Goal: Task Accomplishment & Management: Manage account settings

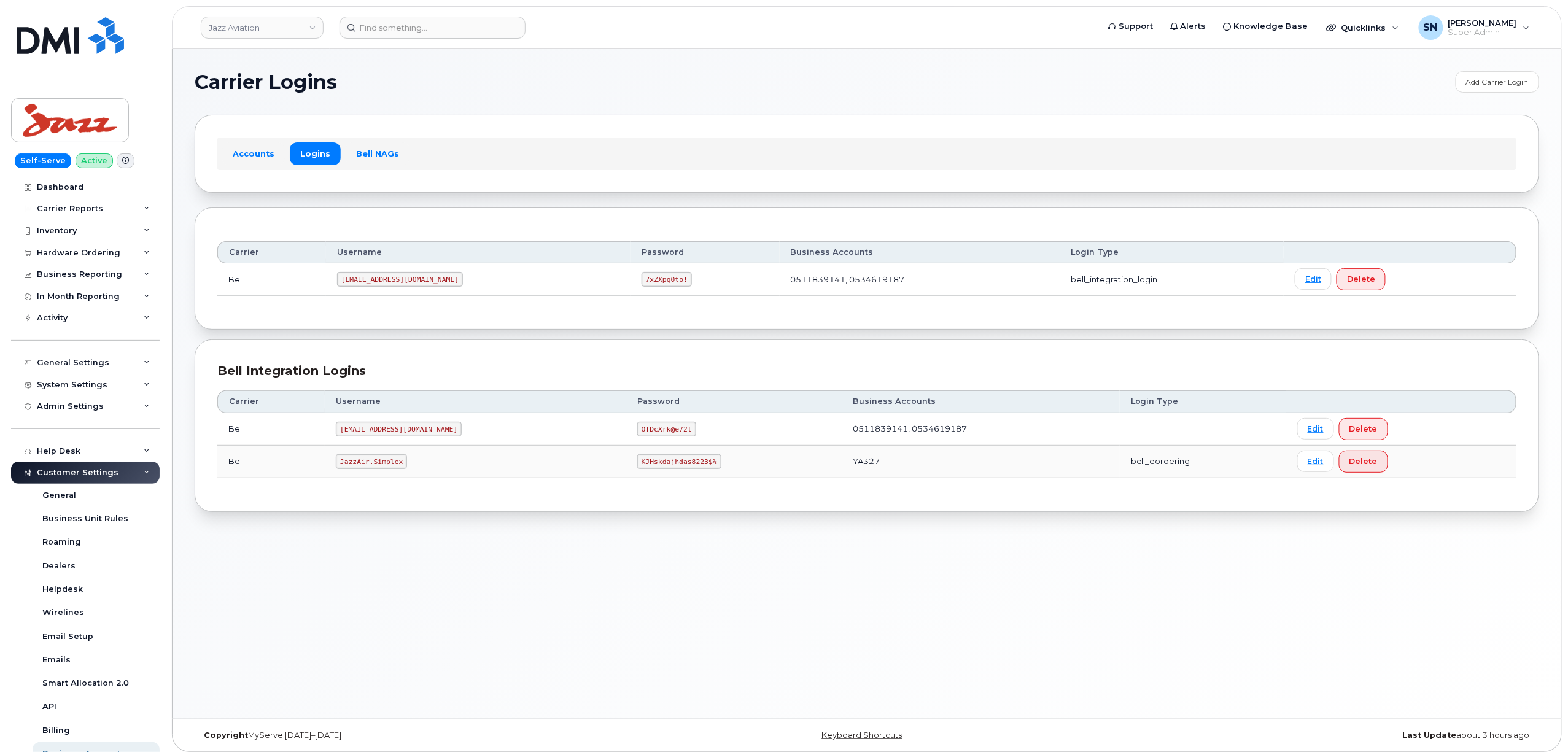
scroll to position [6, 0]
click at [303, 27] on link "Jazz Aviation" at bounding box center [263, 27] width 123 height 22
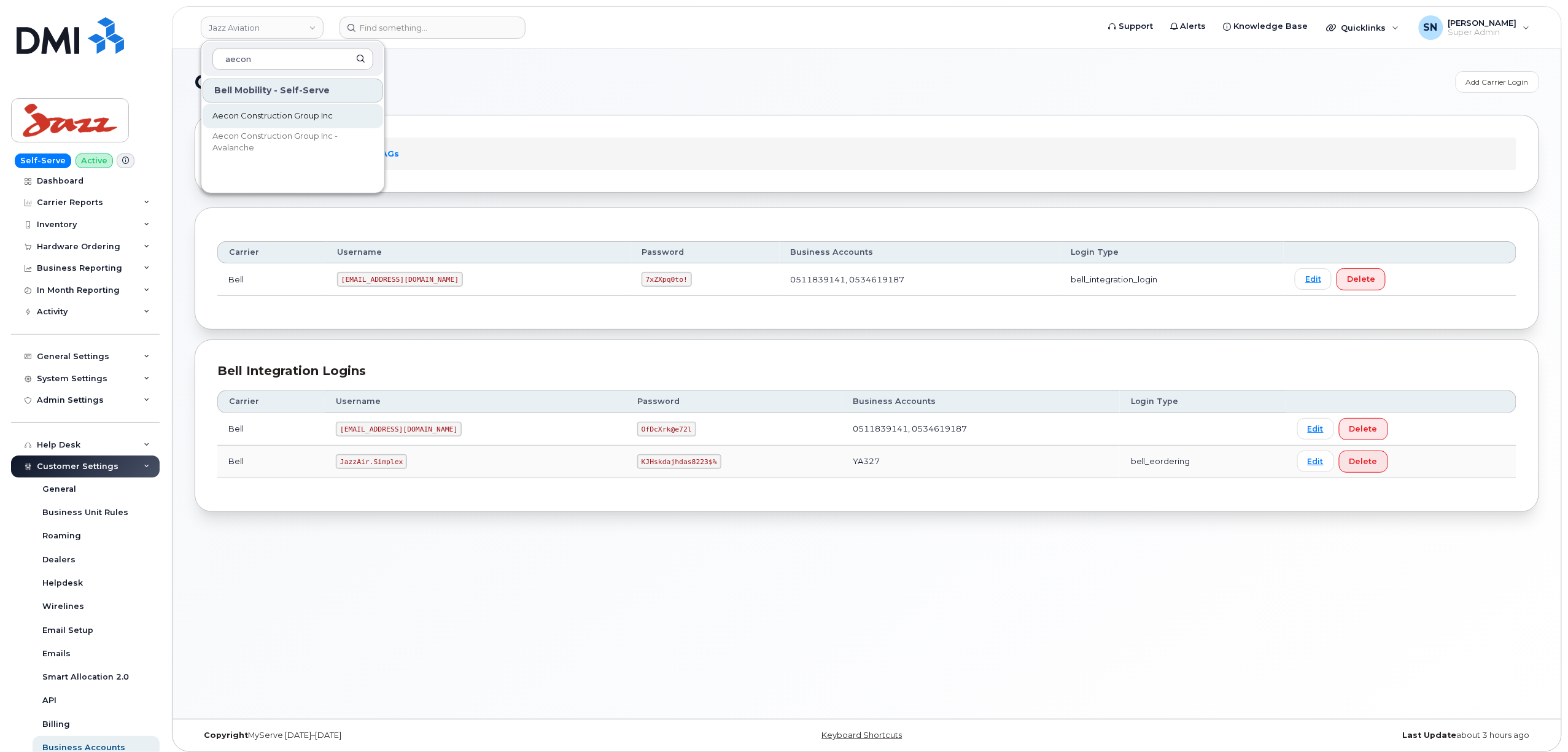
type input "aecon"
click at [303, 118] on span "Aecon Construction Group Inc" at bounding box center [272, 116] width 120 height 12
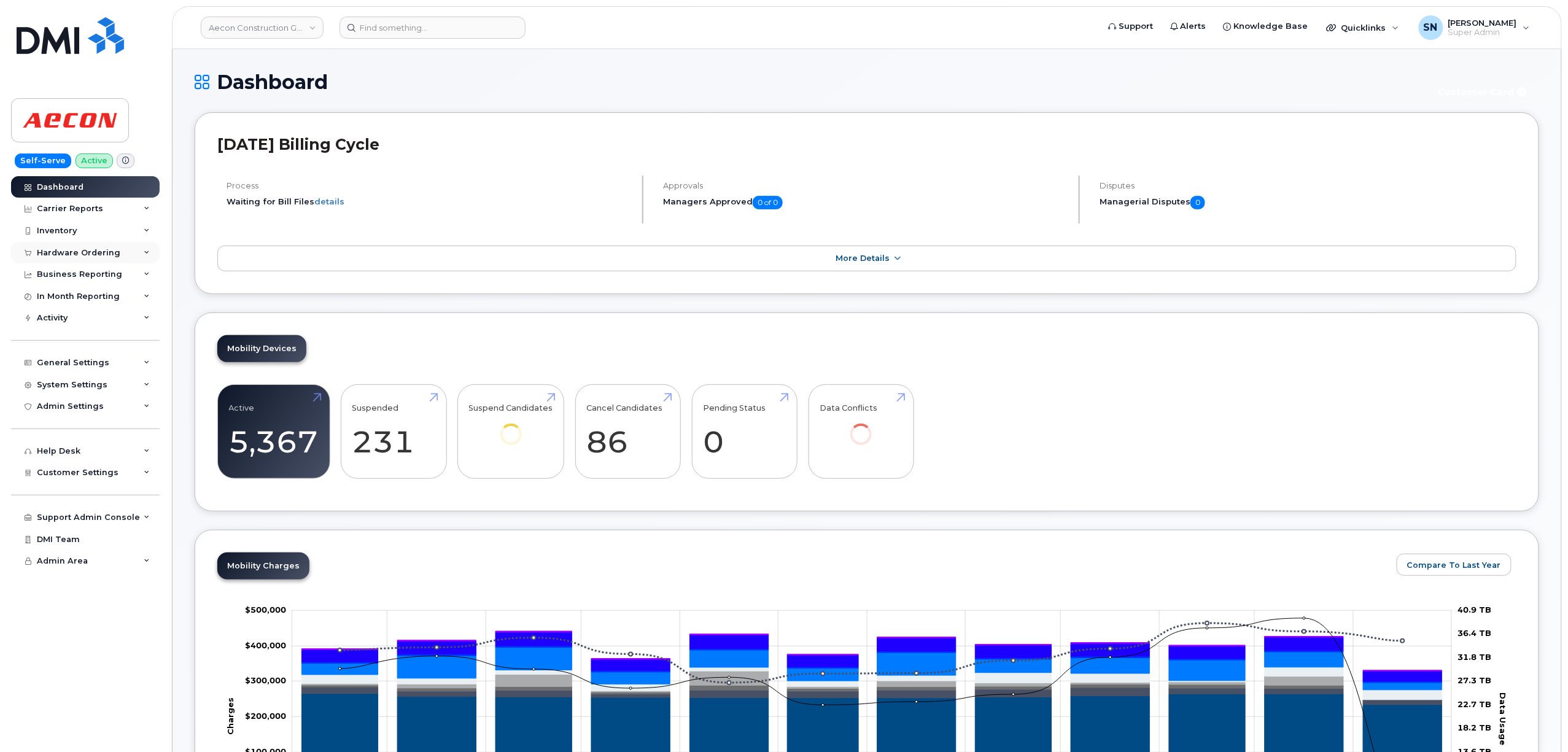
click at [63, 253] on div "Hardware Ordering" at bounding box center [79, 253] width 84 height 10
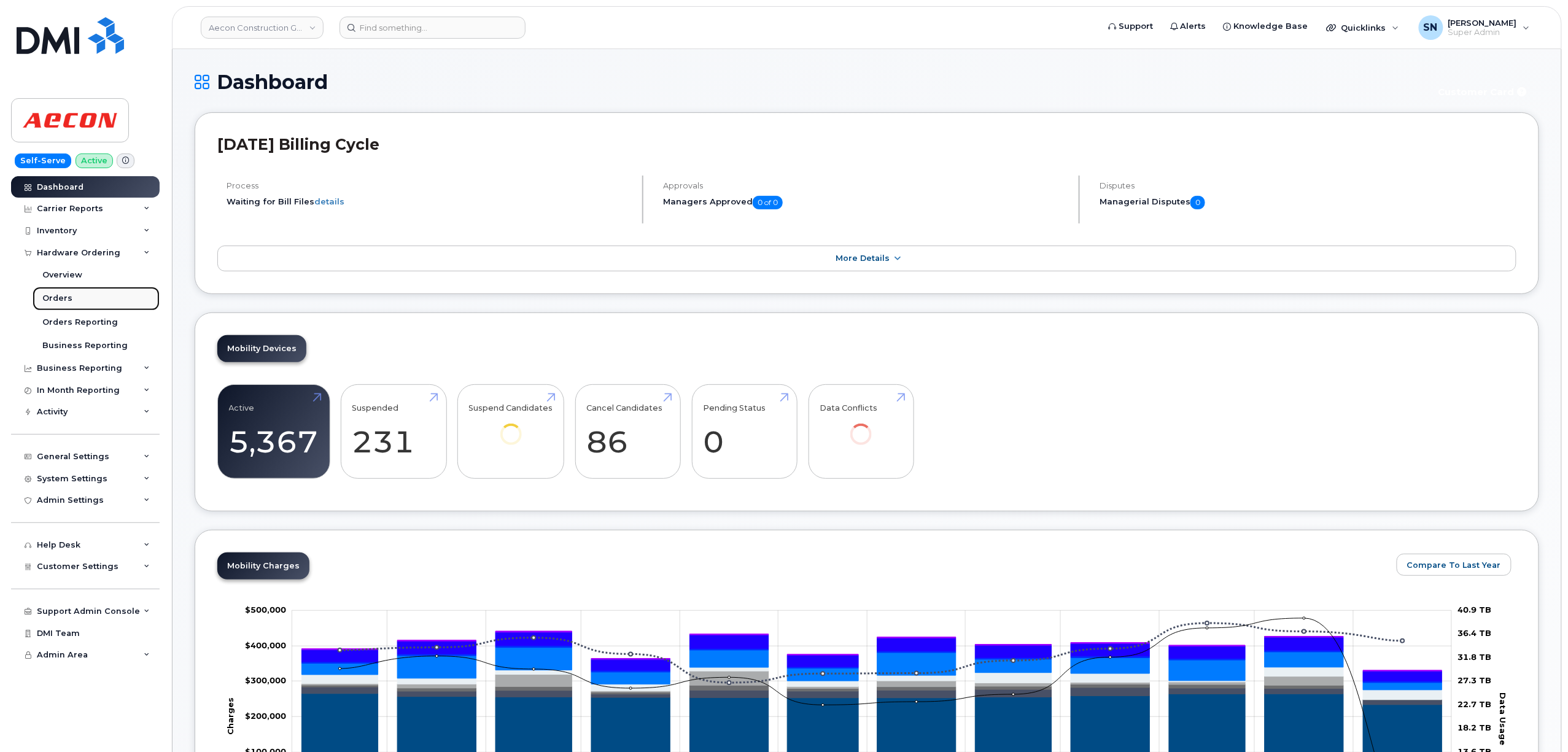
click at [62, 300] on div "Orders" at bounding box center [58, 298] width 30 height 11
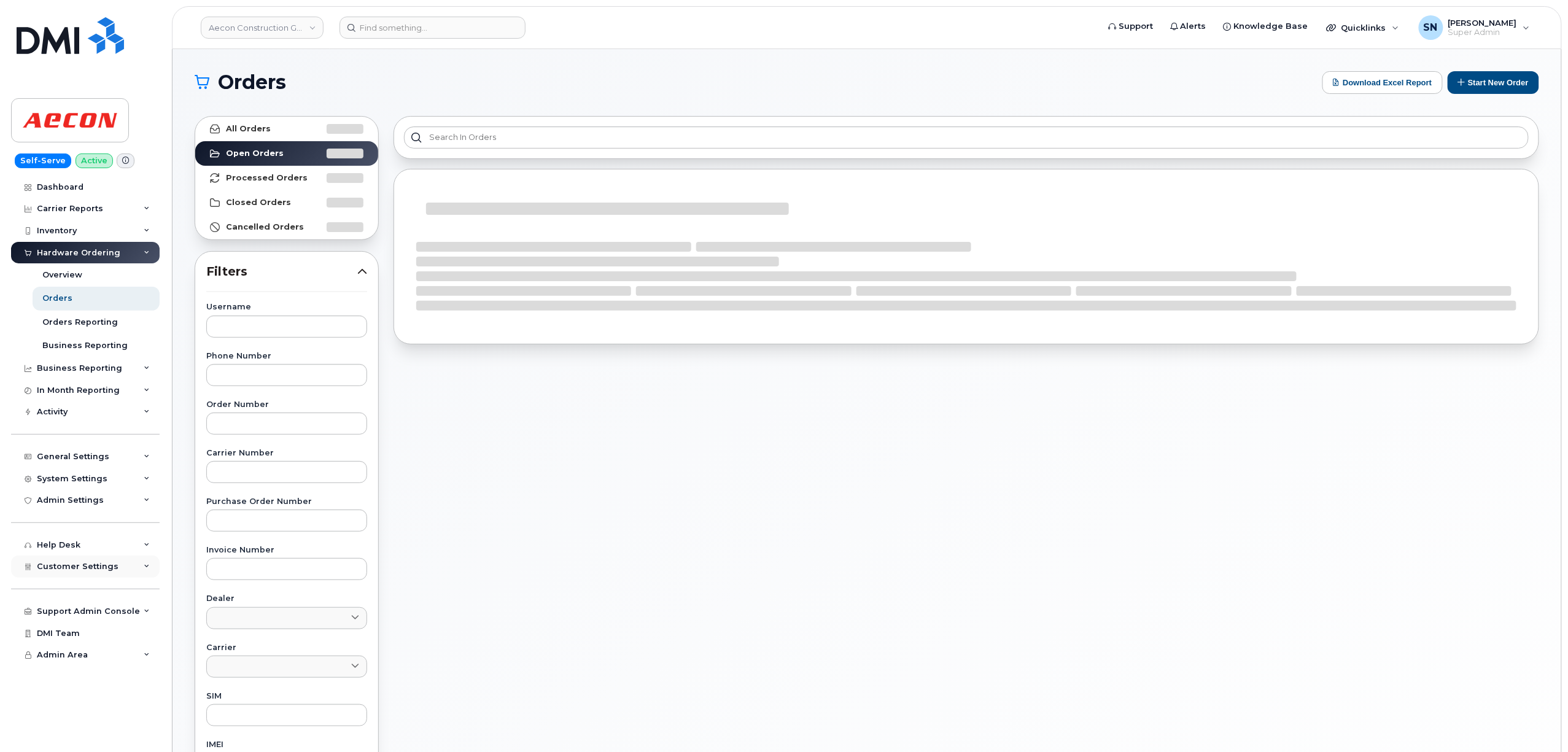
click at [86, 569] on span "Customer Settings" at bounding box center [77, 566] width 82 height 9
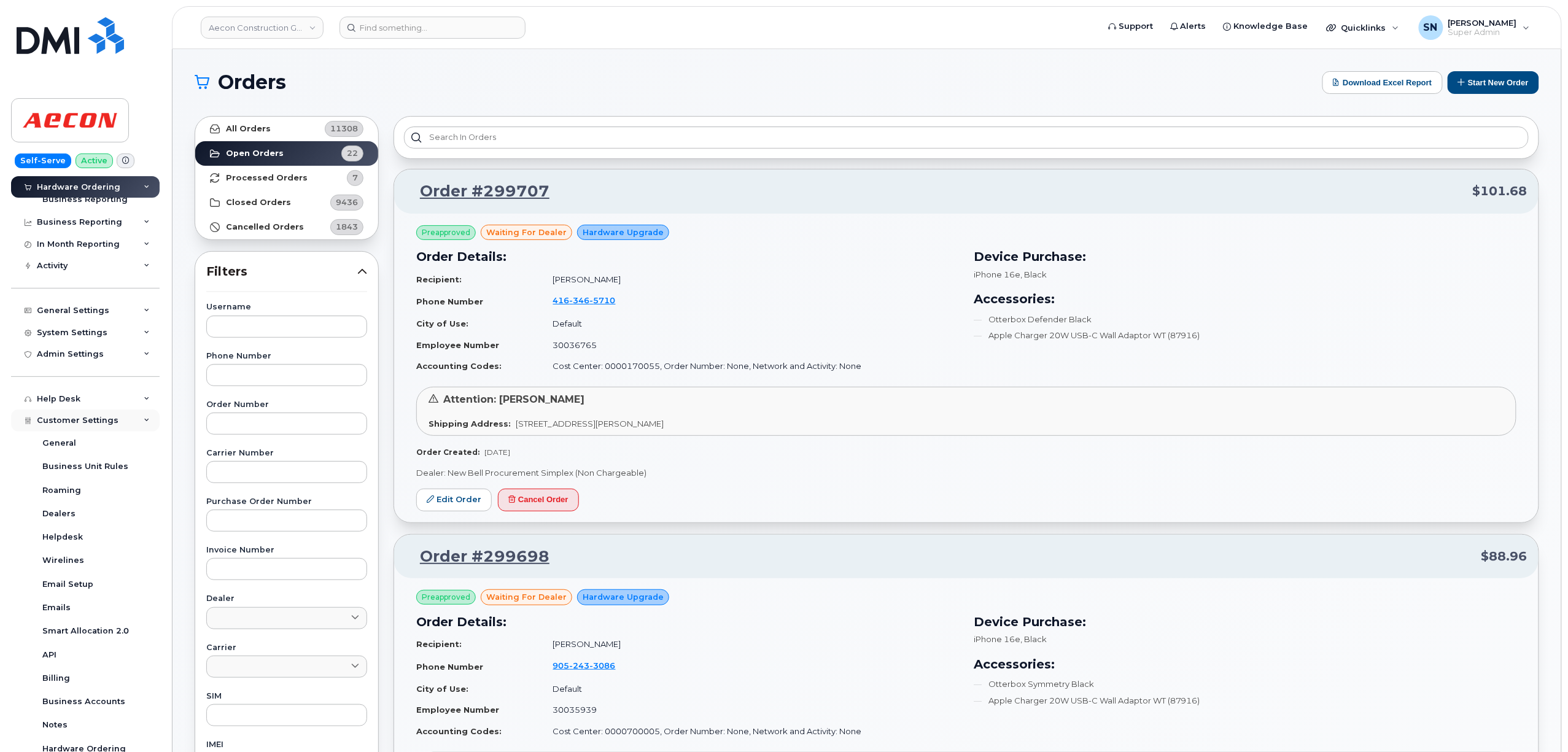
scroll to position [289, 0]
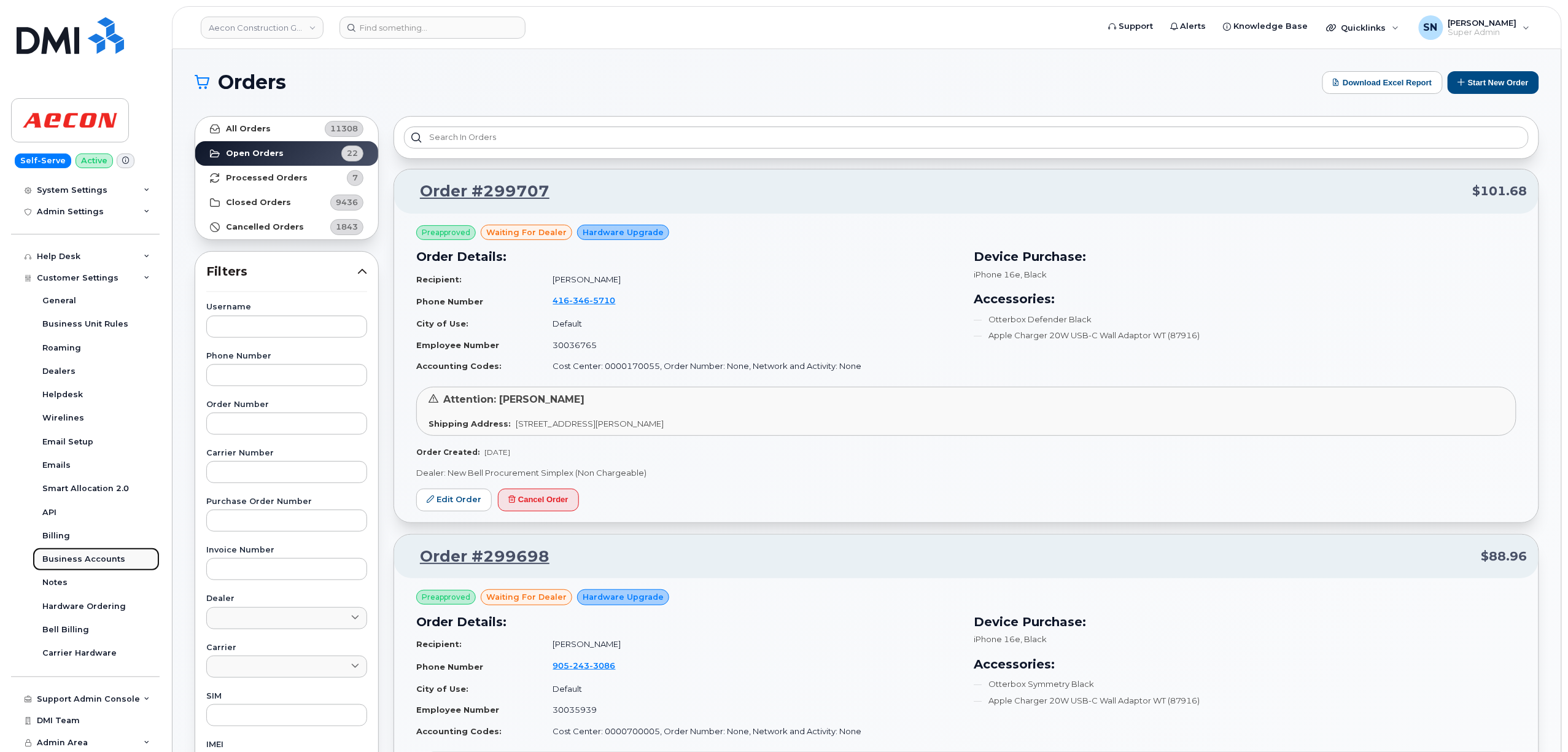
click at [96, 556] on div "Business Accounts" at bounding box center [84, 559] width 83 height 11
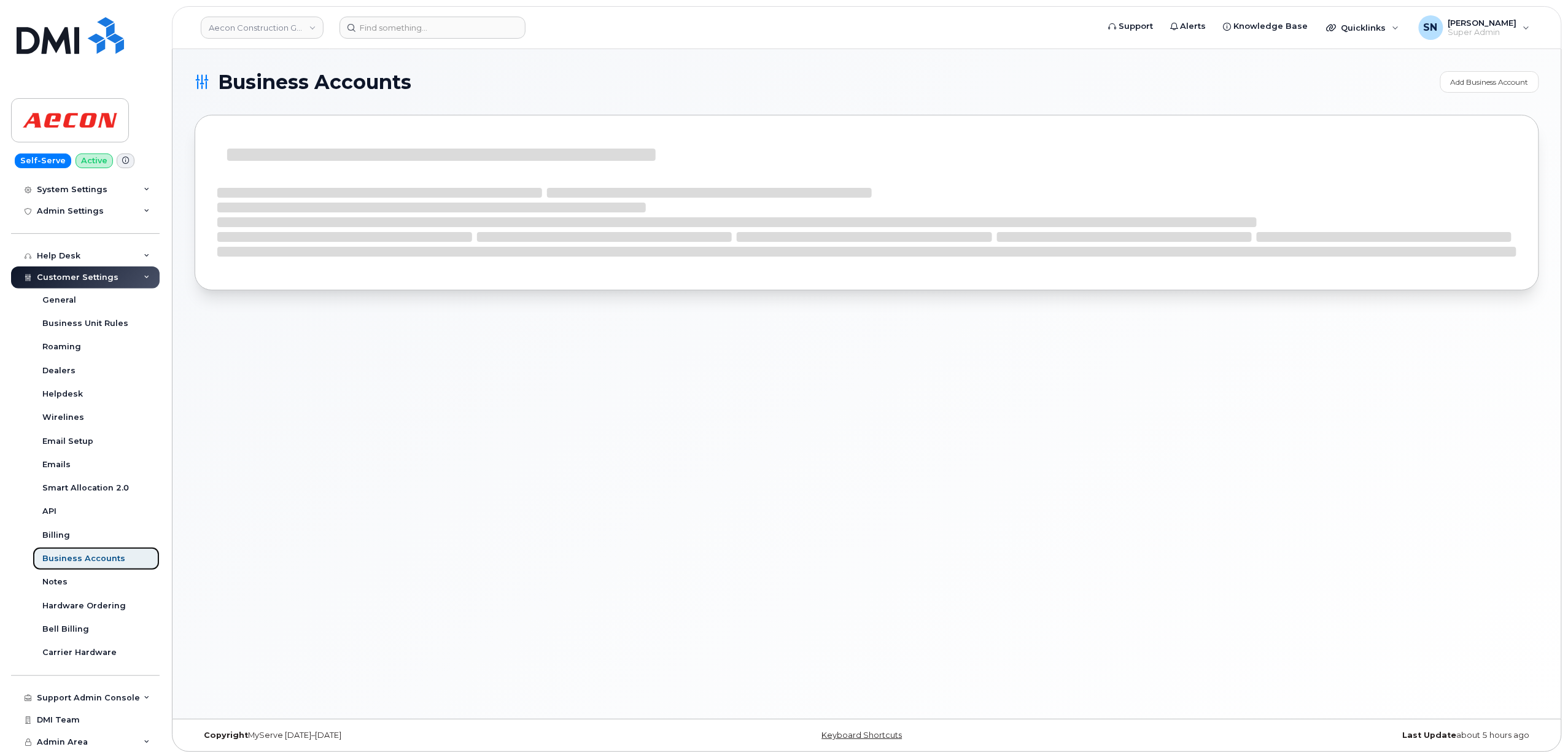
scroll to position [194, 0]
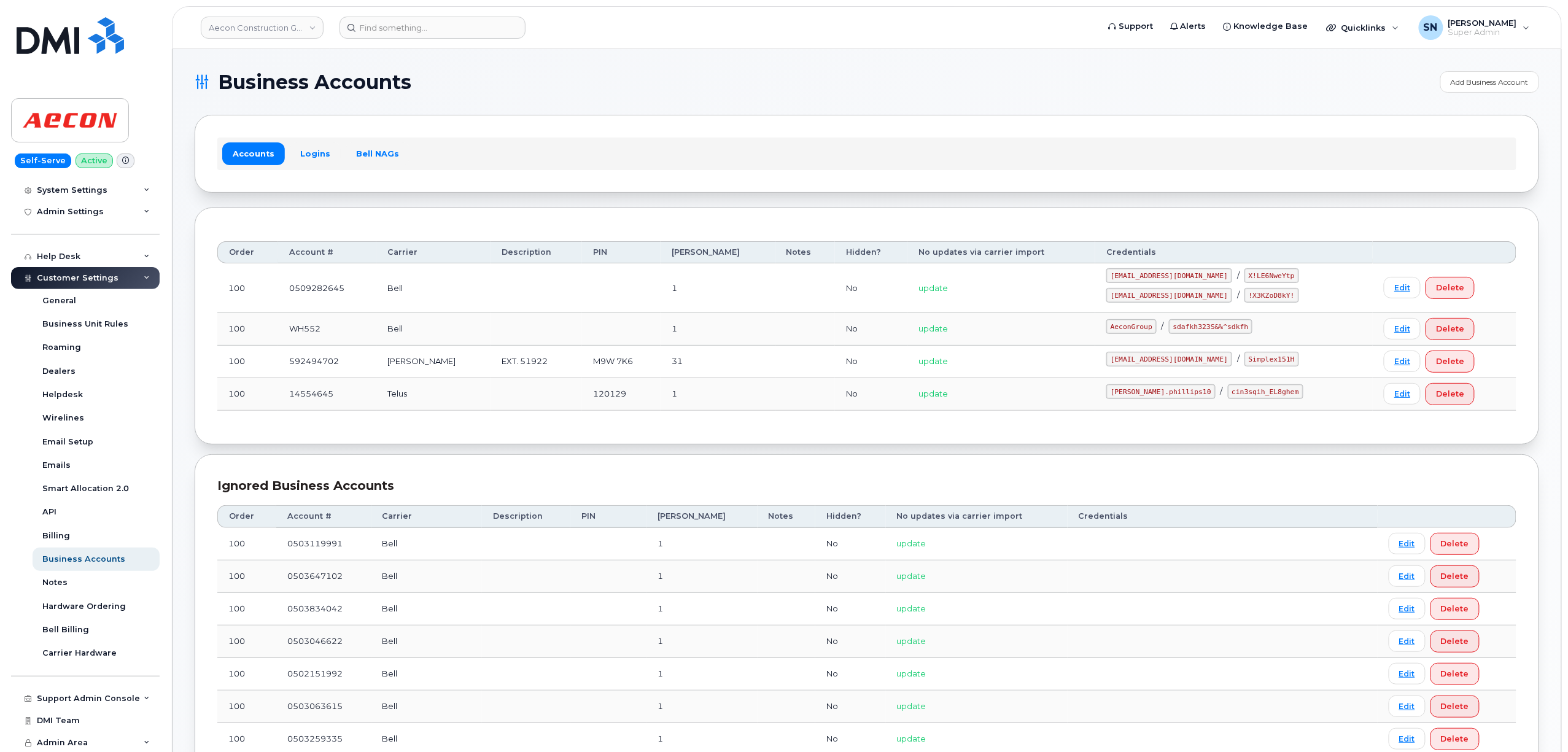
click at [312, 141] on div "Accounts Logins Bell NAGs" at bounding box center [867, 153] width 1299 height 32
click at [313, 147] on link "Logins" at bounding box center [316, 154] width 51 height 22
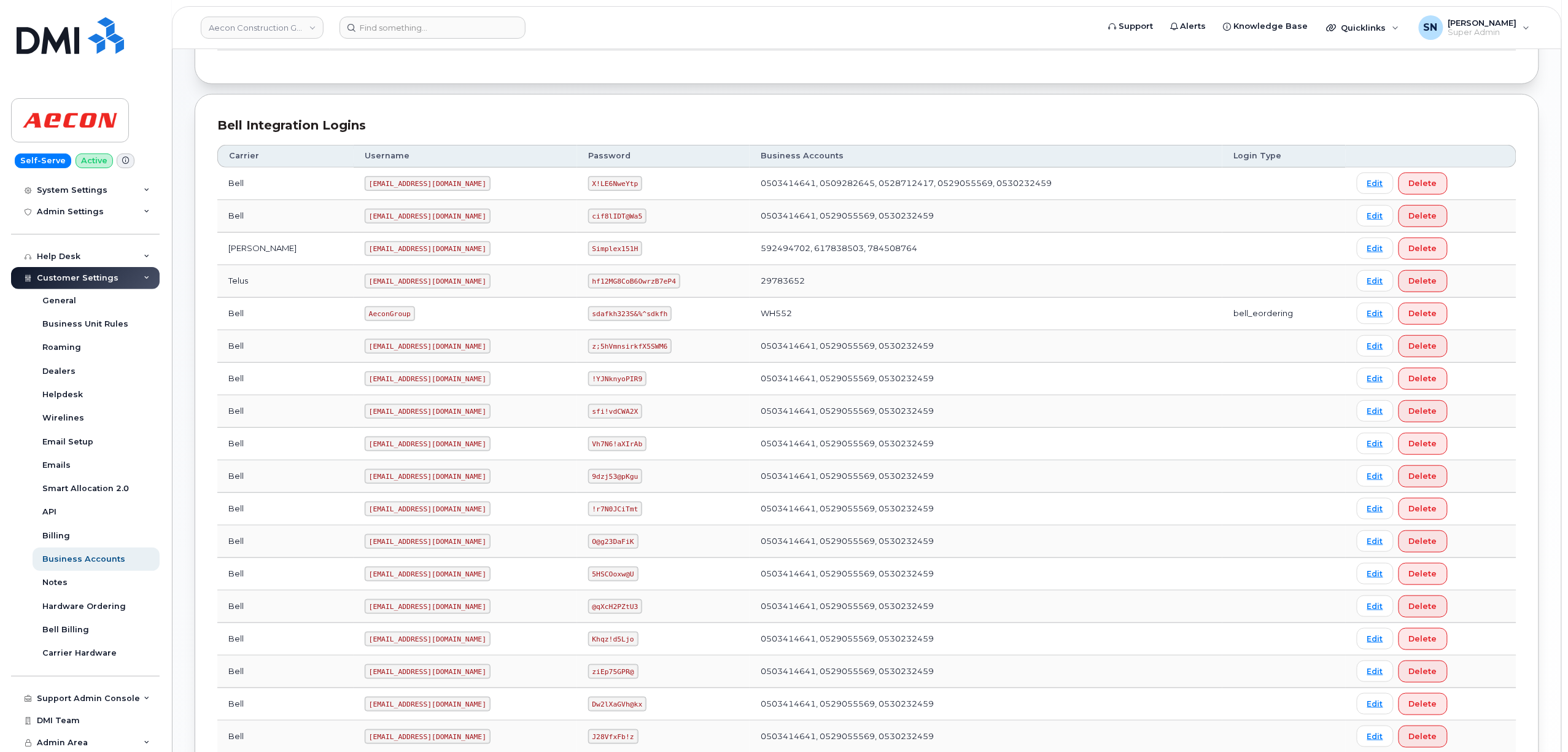
scroll to position [391, 0]
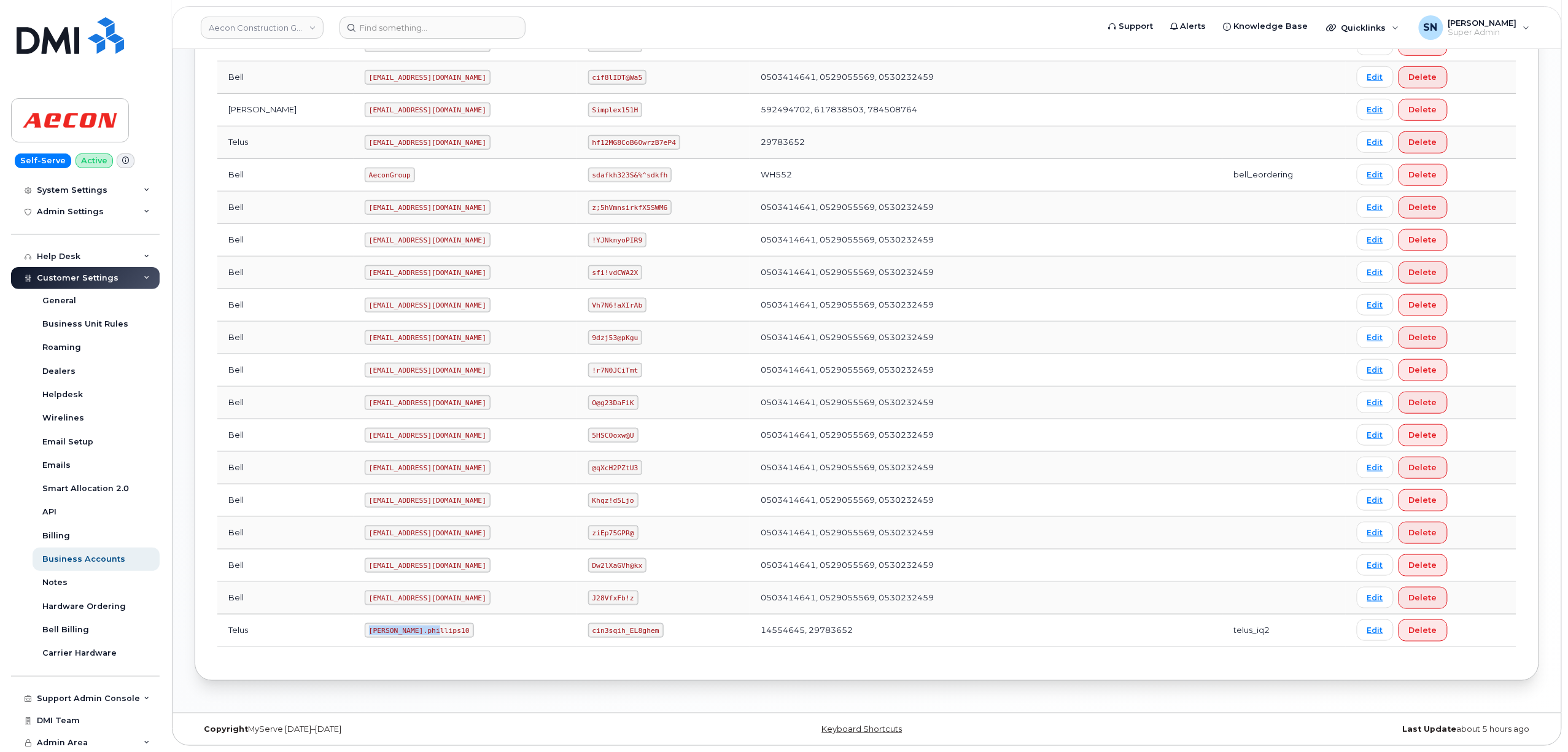
drag, startPoint x: 310, startPoint y: 627, endPoint x: 373, endPoint y: 624, distance: 63.1
click at [390, 630] on td "Taylor.phillips10" at bounding box center [465, 631] width 223 height 33
drag, startPoint x: 572, startPoint y: 631, endPoint x: 634, endPoint y: 635, distance: 62.1
click at [634, 635] on code "cin3sqih_EL8ghem" at bounding box center [625, 630] width 75 height 15
drag, startPoint x: 308, startPoint y: 167, endPoint x: 361, endPoint y: 171, distance: 53.2
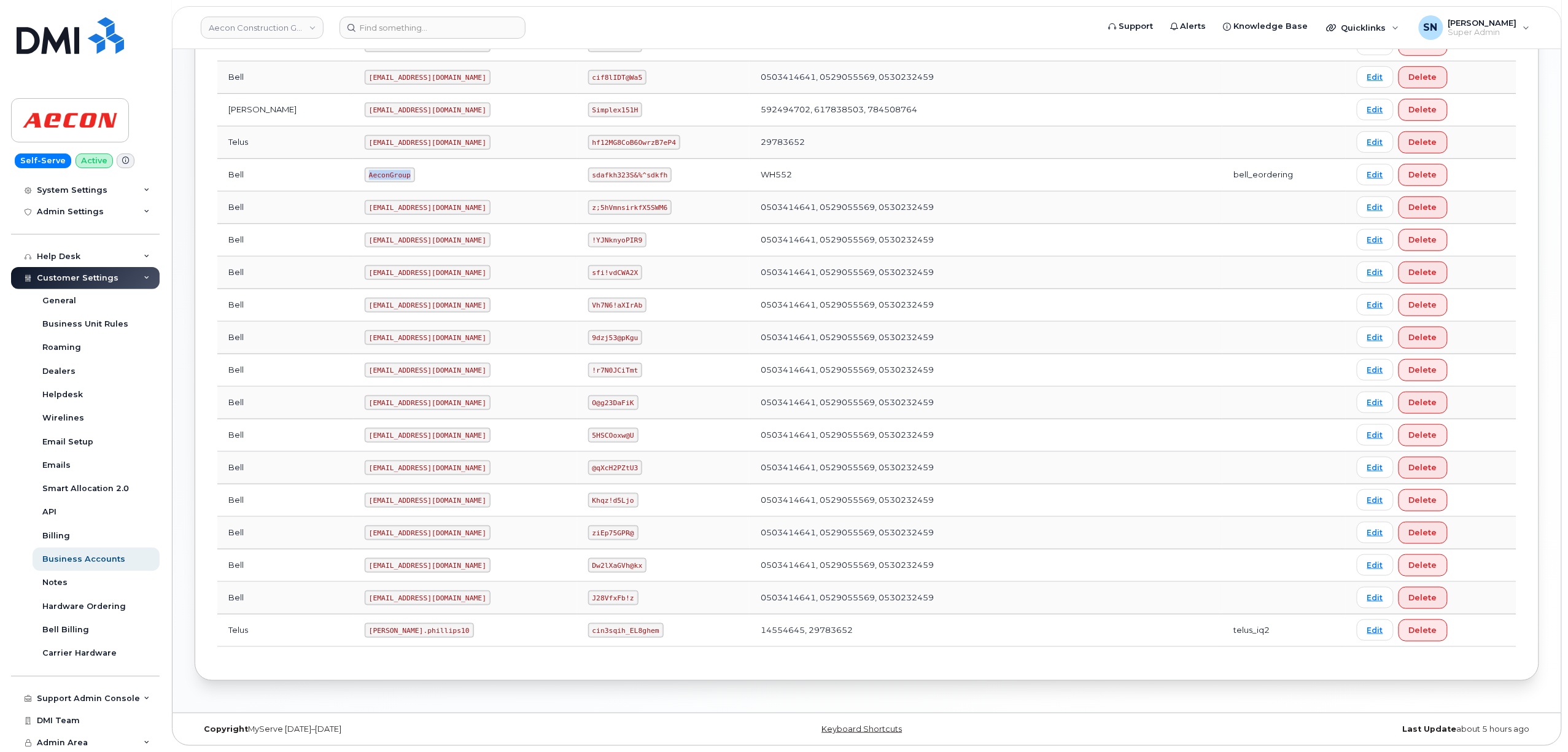
click at [361, 171] on td "AeconGroup" at bounding box center [465, 175] width 223 height 33
copy code "AeconGroup"
drag, startPoint x: 570, startPoint y: 168, endPoint x: 655, endPoint y: 173, distance: 85.1
click at [655, 173] on td "sdafkh323S&%^sdkfh" at bounding box center [663, 175] width 173 height 33
copy code "sdafkh323S&%^sdkfh"
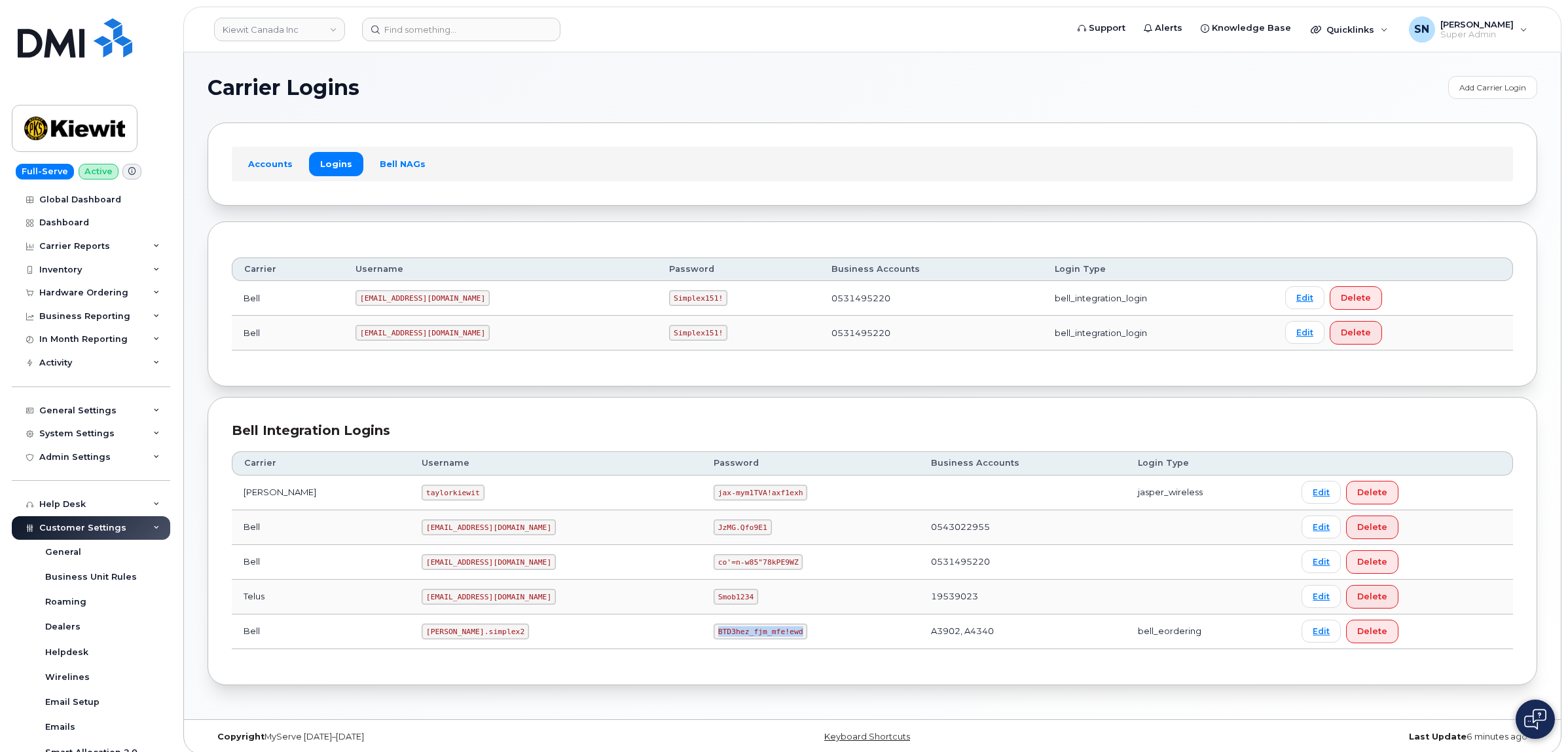
scroll to position [74, 0]
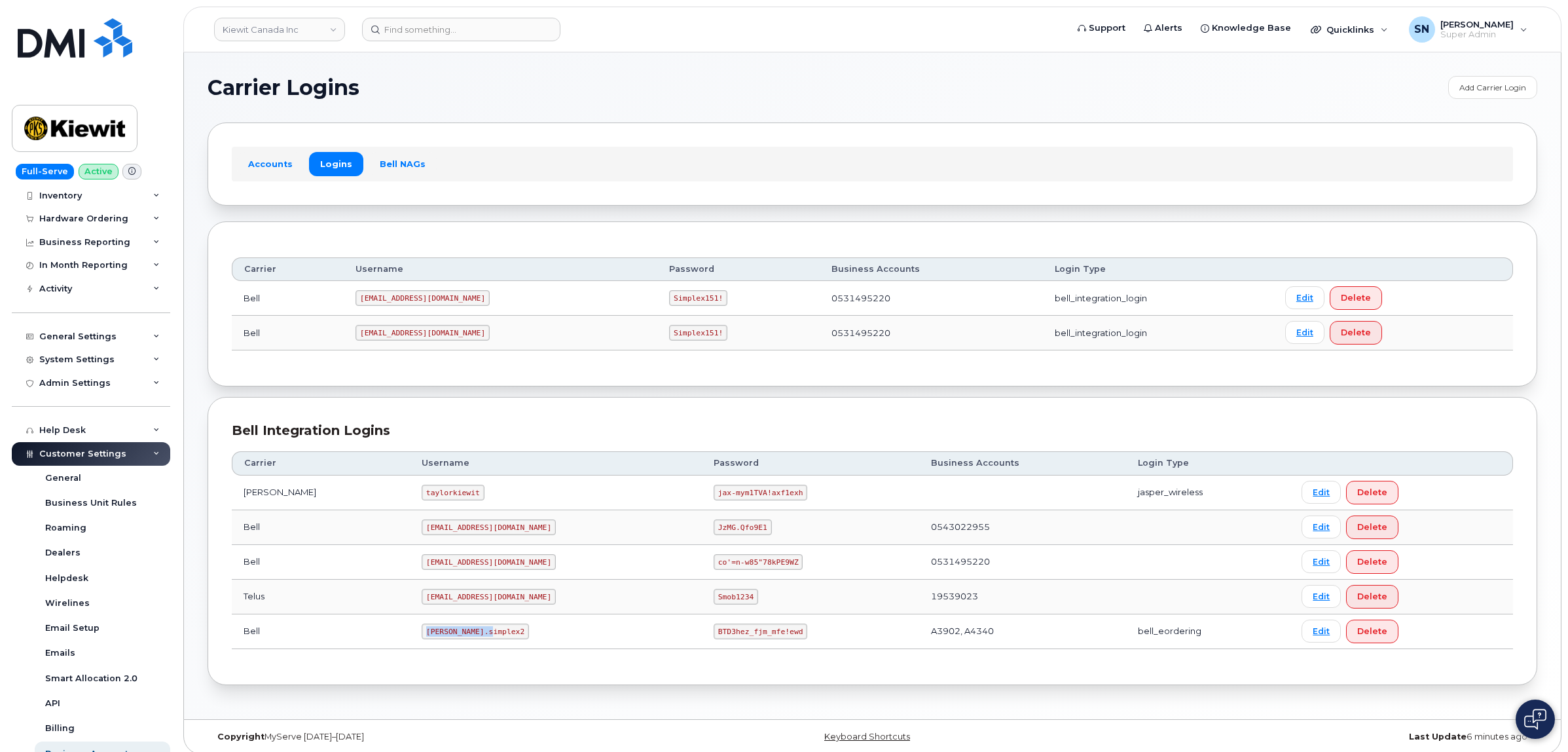
drag, startPoint x: 390, startPoint y: 634, endPoint x: 457, endPoint y: 637, distance: 67.1
click at [457, 637] on code "kiewit.simplex2" at bounding box center [475, 631] width 108 height 16
copy code "kiewit.simplex2"
drag, startPoint x: 626, startPoint y: 649, endPoint x: 655, endPoint y: 638, distance: 31.0
click at [633, 647] on td "kiewit.simplex2" at bounding box center [556, 632] width 292 height 35
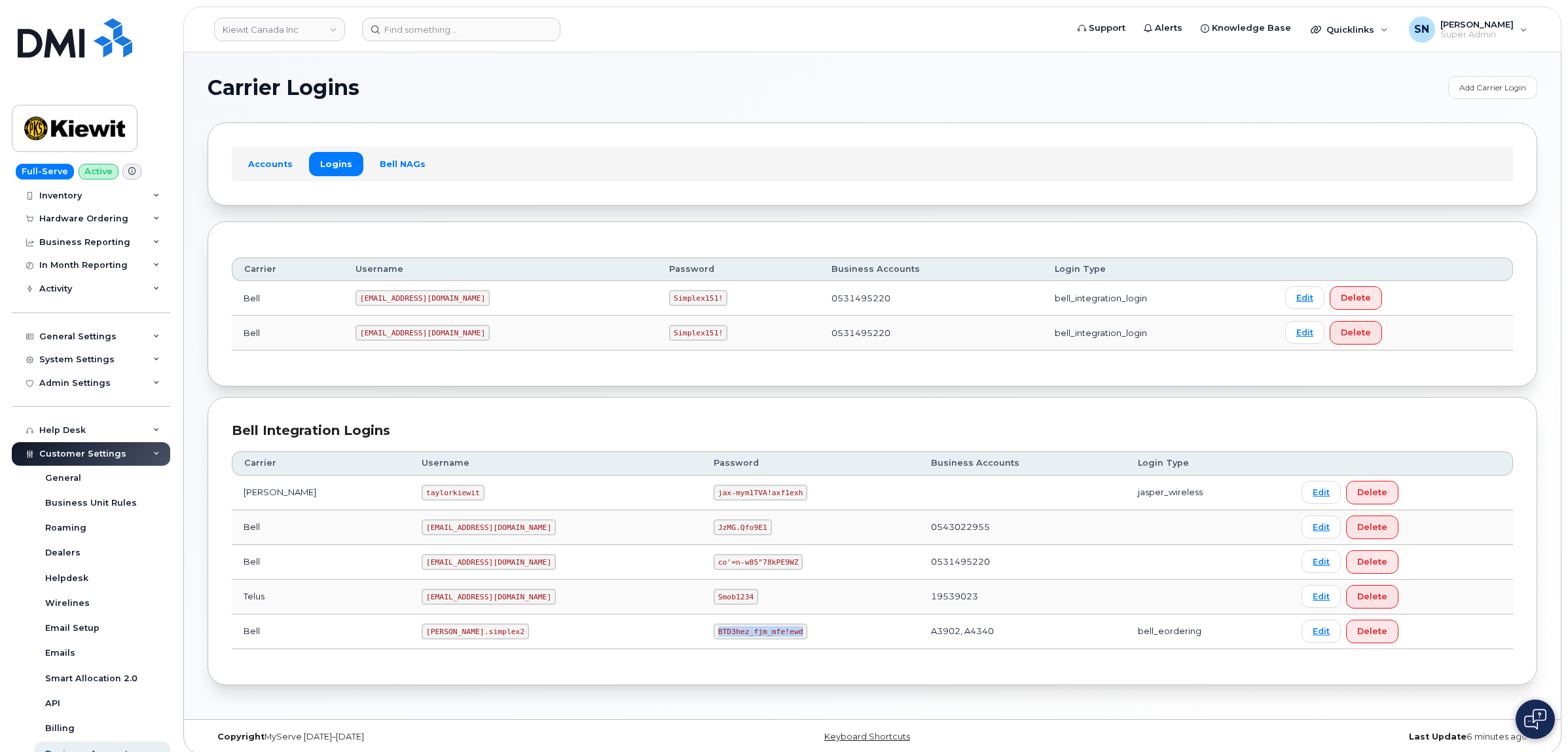
drag, startPoint x: 656, startPoint y: 633, endPoint x: 741, endPoint y: 636, distance: 85.1
click at [741, 636] on td "BTD3hez_fjm_mfe!ewd" at bounding box center [810, 632] width 217 height 35
copy code "BTD3hez_fjm_mfe!ewd"
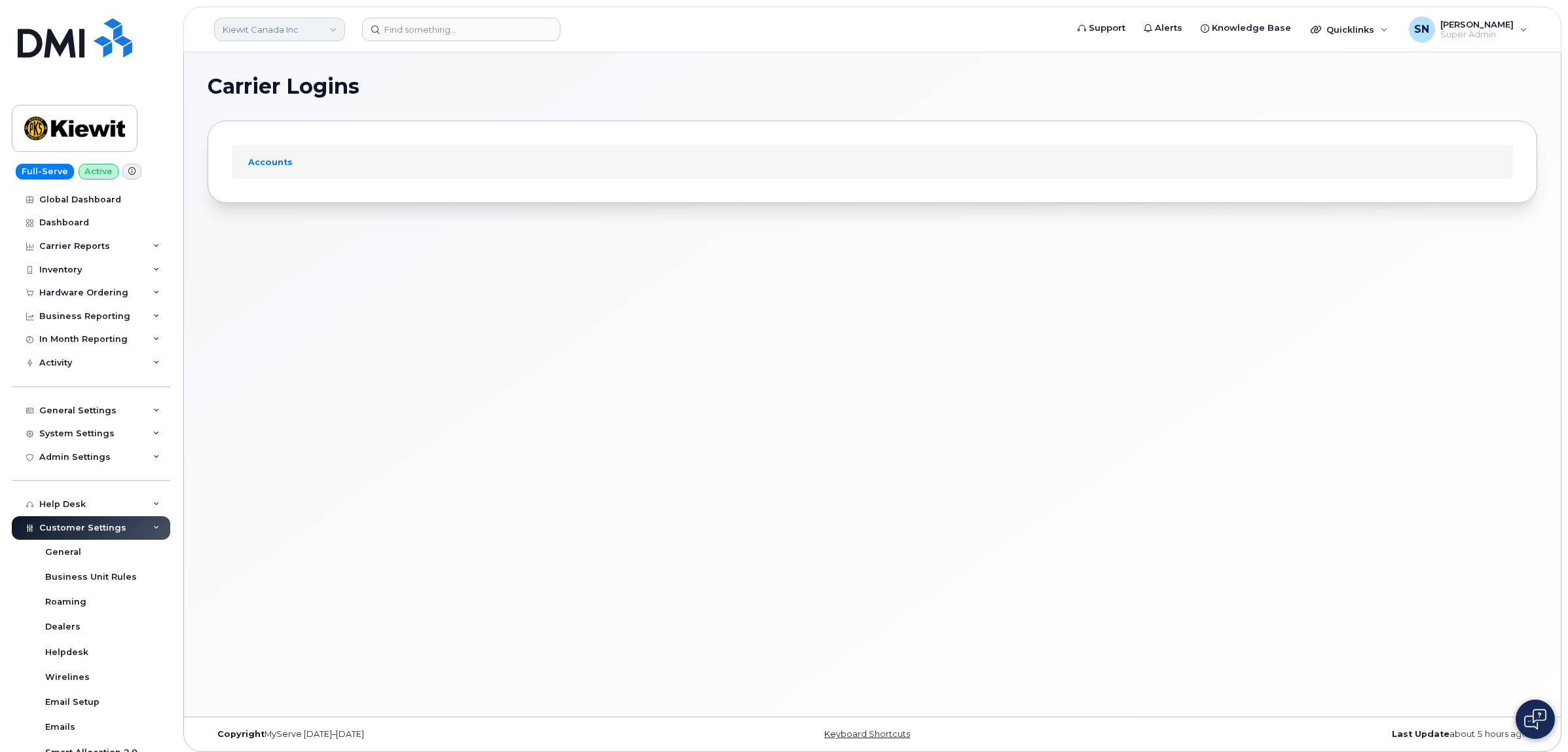
click at [290, 30] on link "Kiewit Canada Inc" at bounding box center [280, 29] width 131 height 24
type input "kiew"
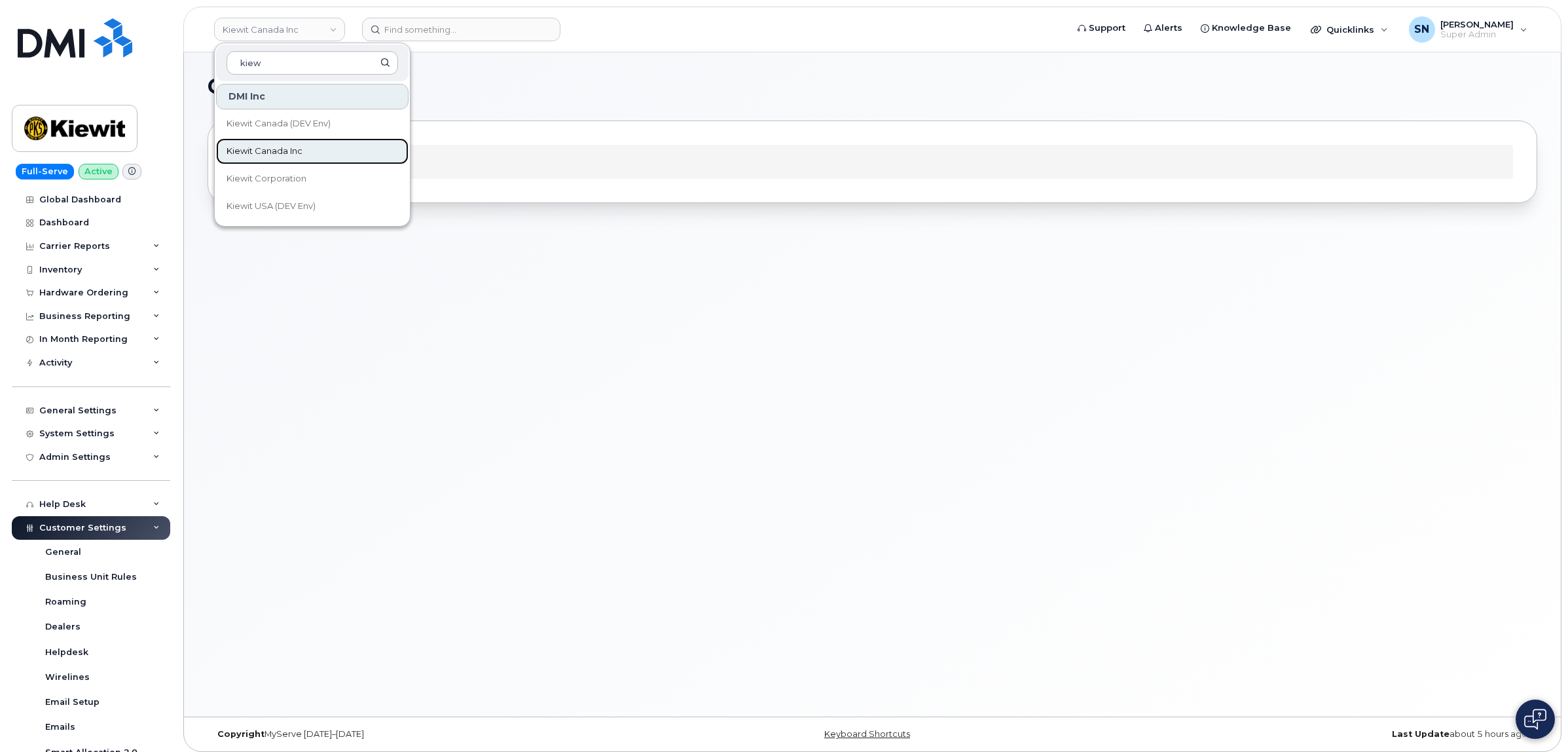
click at [290, 149] on span "Kiewit Canada Inc" at bounding box center [264, 151] width 76 height 13
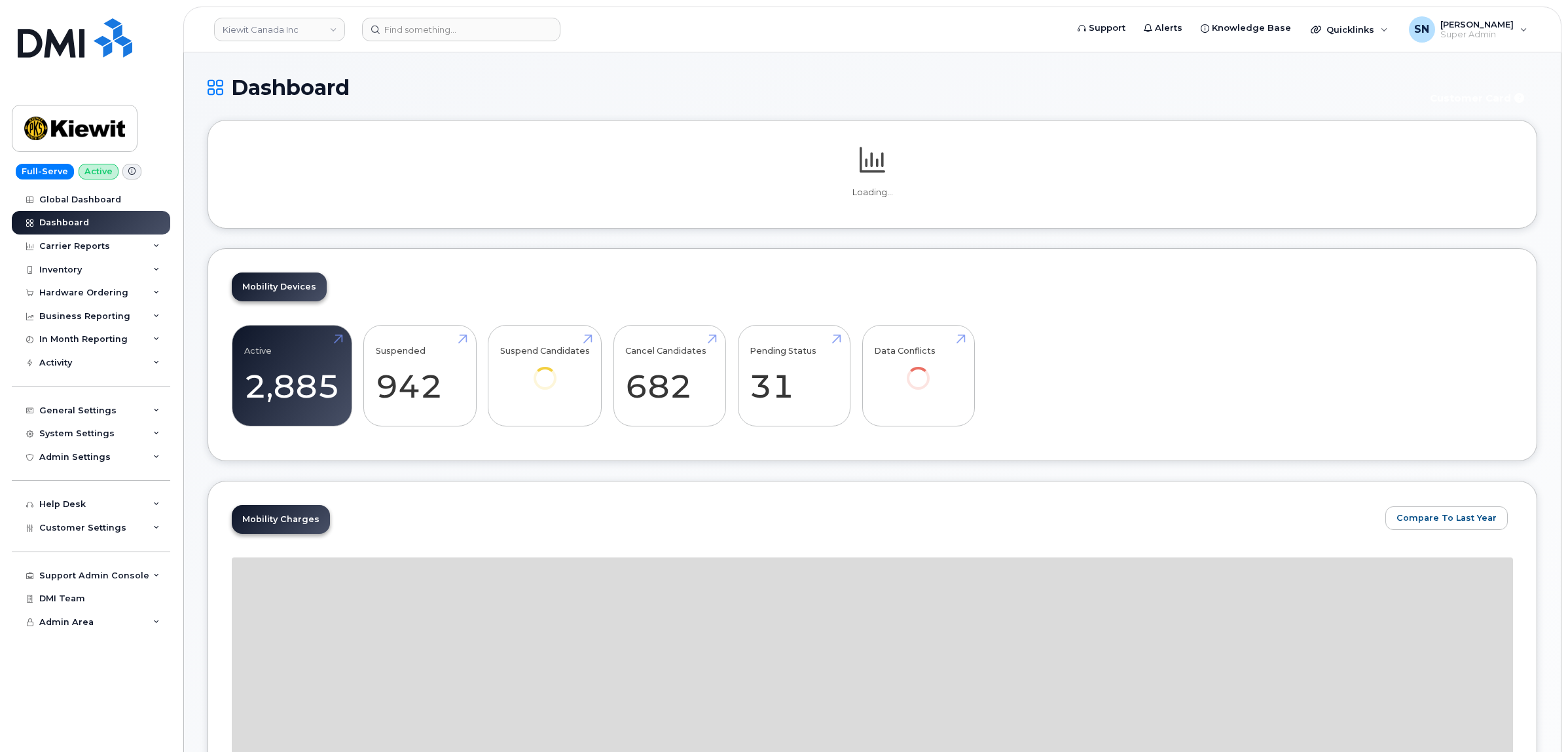
click at [105, 289] on div "Hardware Ordering" at bounding box center [84, 293] width 89 height 10
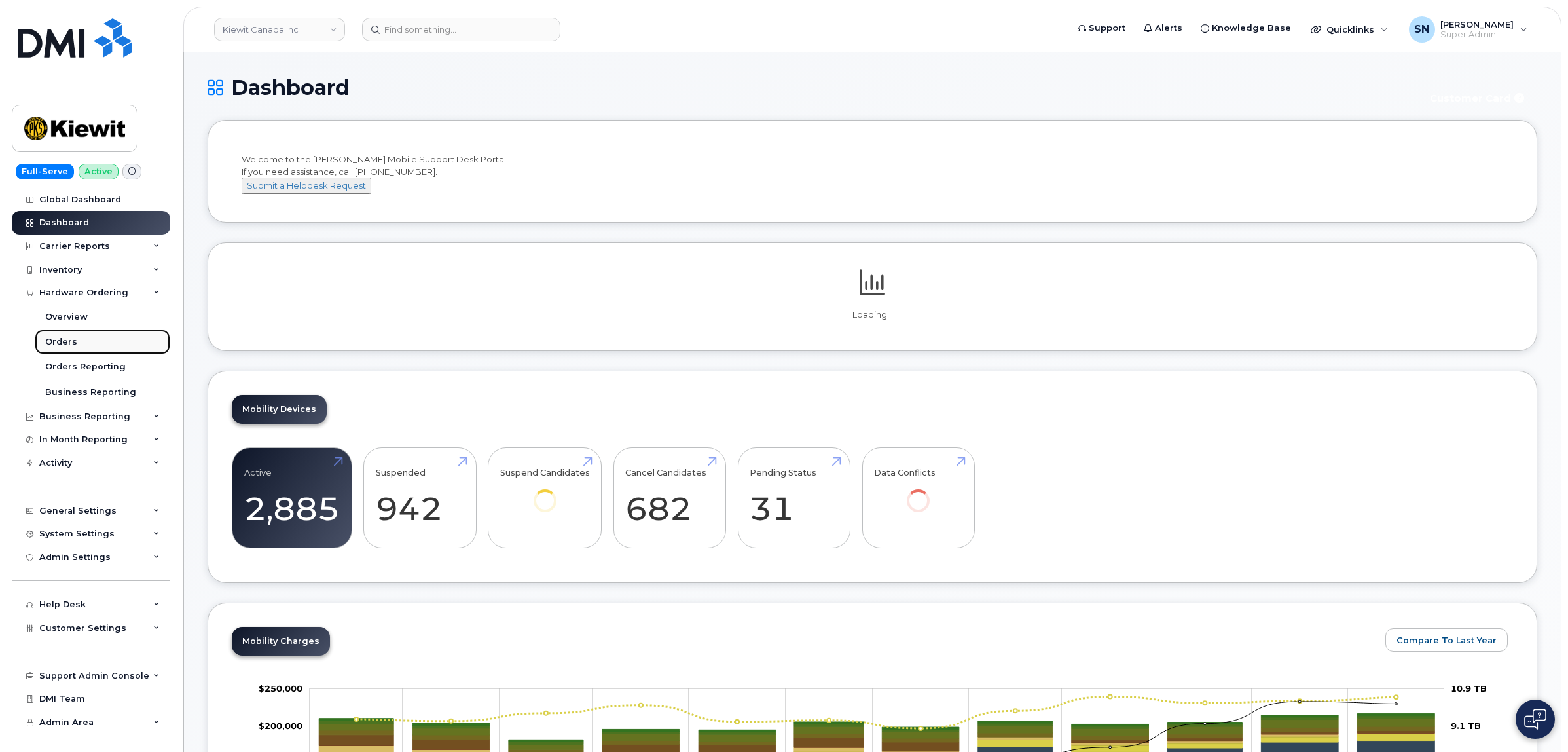
click at [72, 334] on link "Orders" at bounding box center [103, 342] width 135 height 25
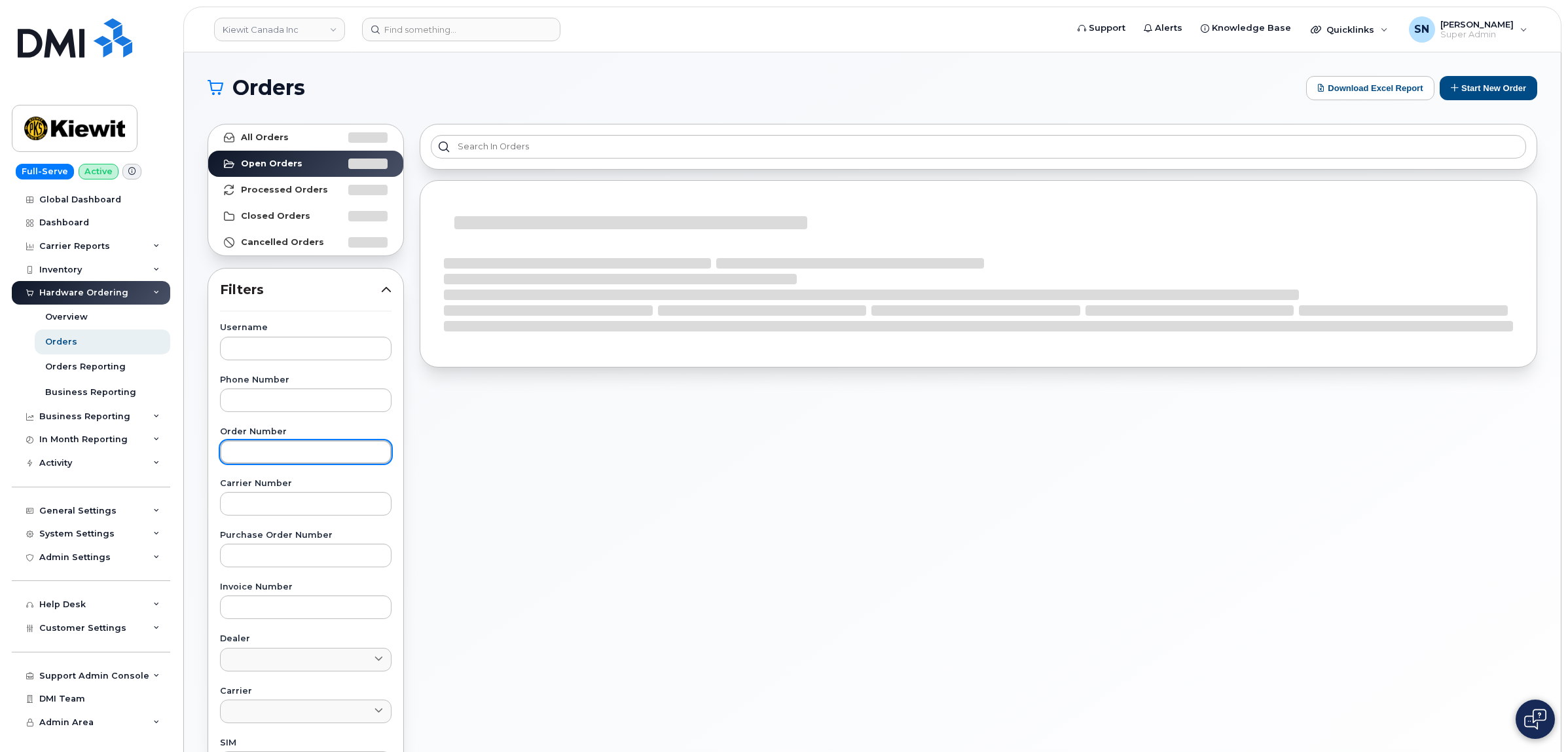
click at [318, 459] on input "text" at bounding box center [306, 452] width 172 height 24
paste input "299307"
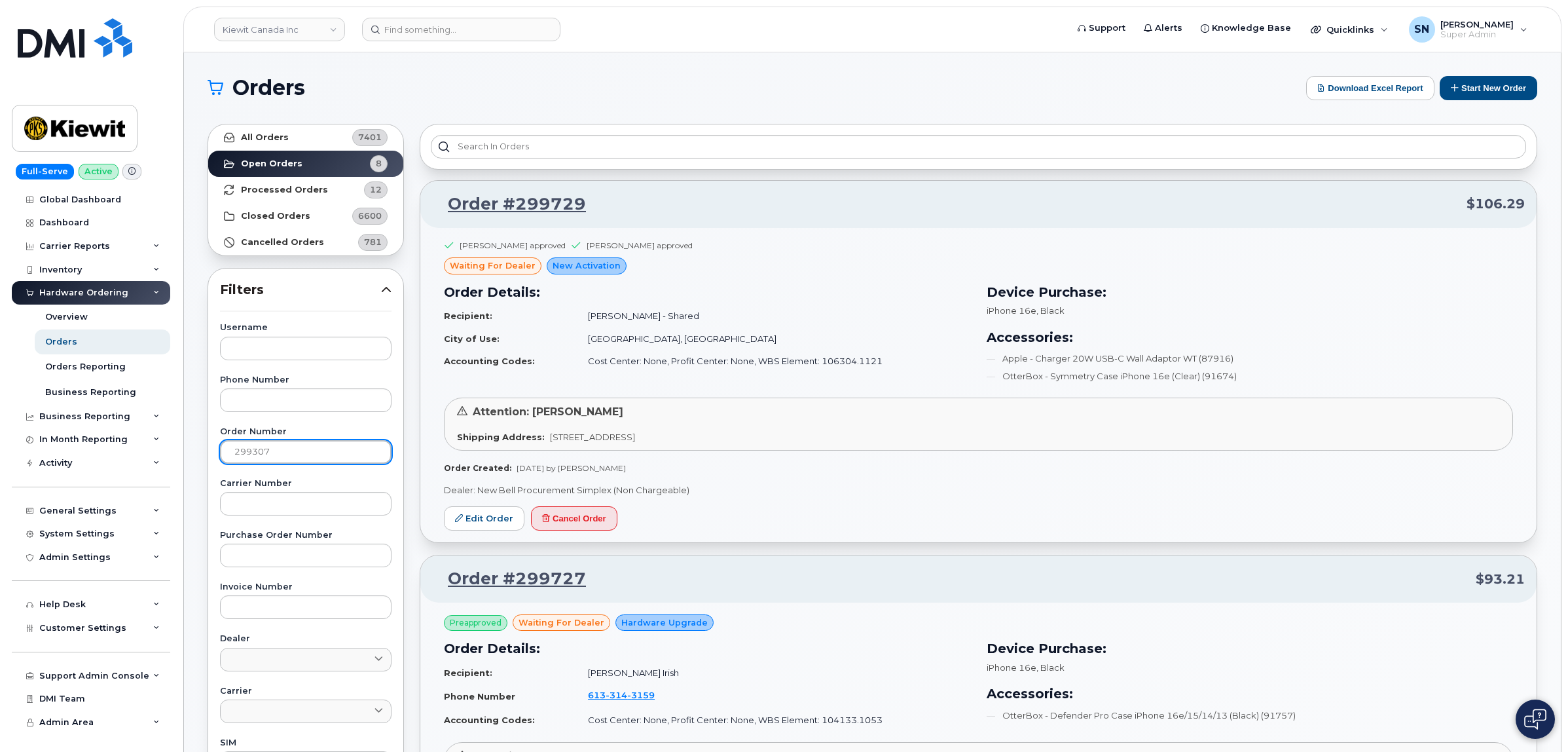
type input "299307"
click at [279, 133] on strong "All Orders" at bounding box center [265, 137] width 47 height 10
